Goal: Find specific page/section: Find specific page/section

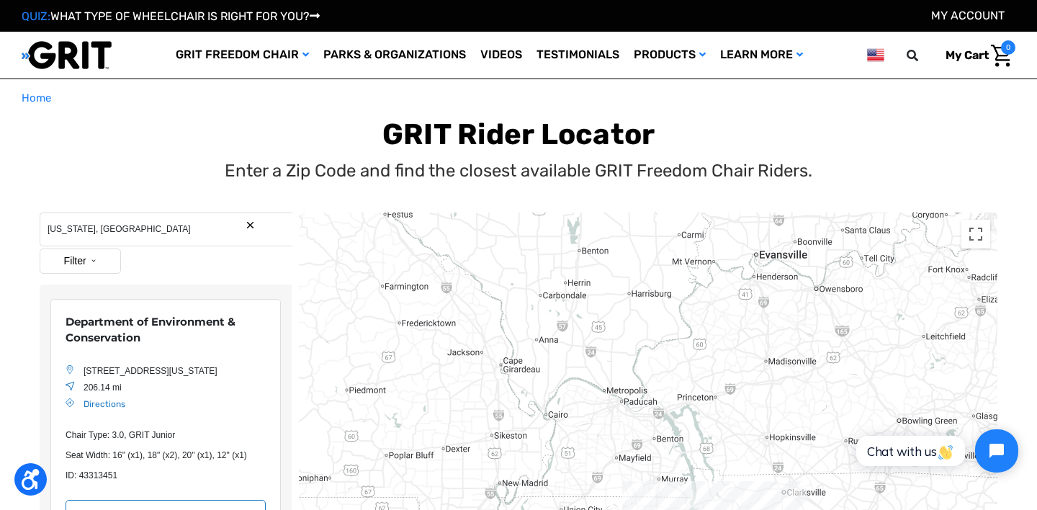
click at [111, 219] on input "Arkansas, USA" at bounding box center [166, 229] width 253 height 34
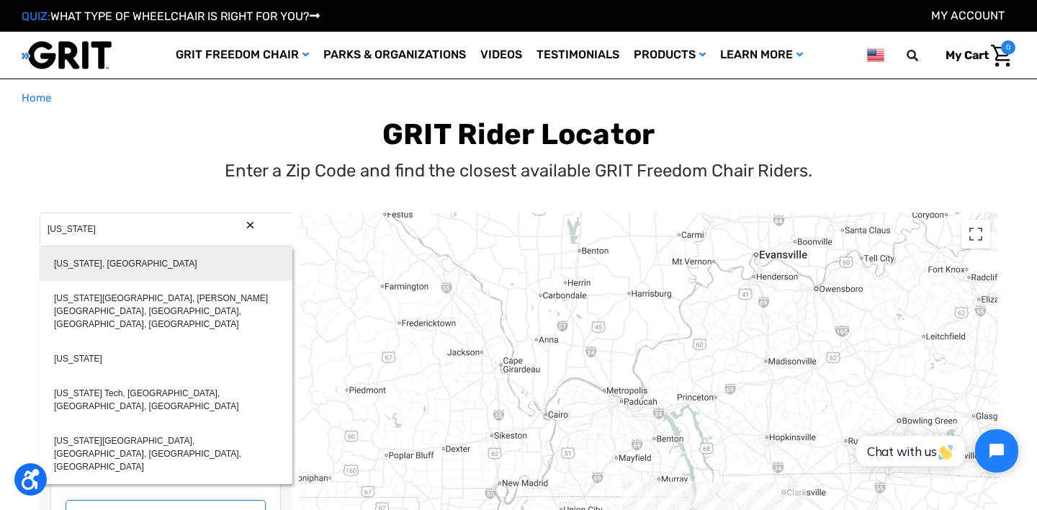
type input "Georgia, USA"
click at [125, 258] on div "Georgia, USA" at bounding box center [166, 263] width 253 height 35
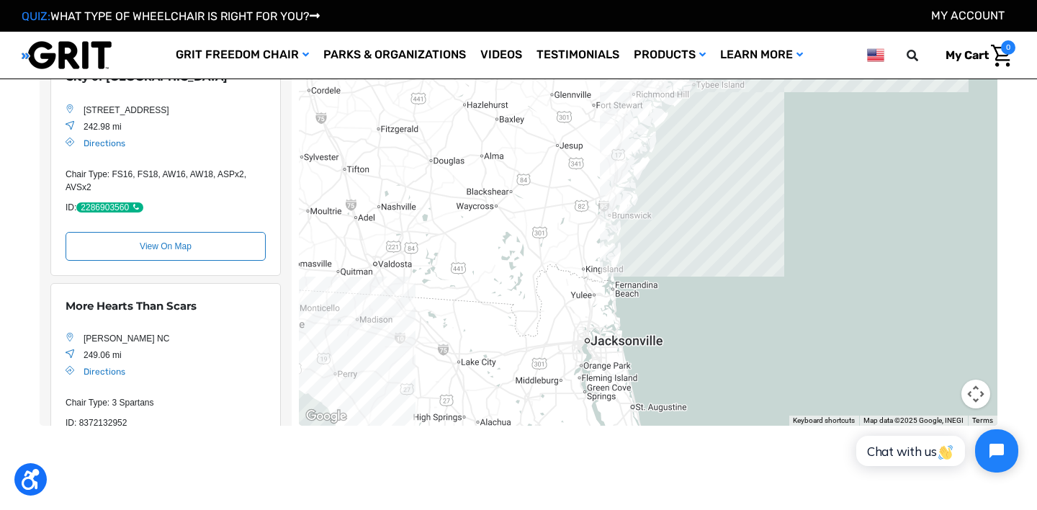
scroll to position [360, 0]
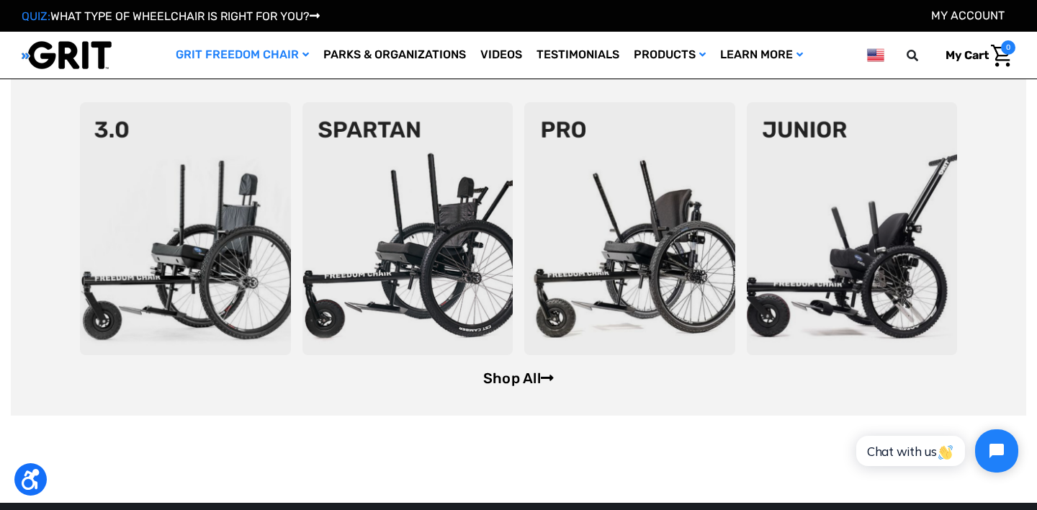
click at [510, 372] on link "Shop All" at bounding box center [518, 377] width 71 height 17
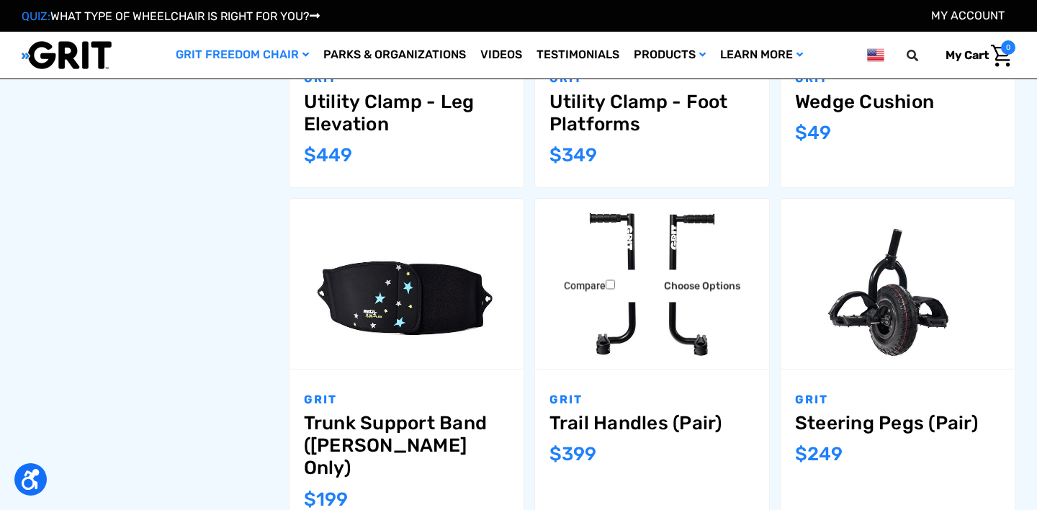
scroll to position [1068, 0]
